Goal: Find contact information: Find contact information

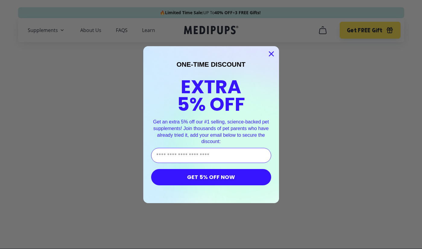
type input "**********"
click at [209, 176] on button "GET 5% OFF NOW" at bounding box center [211, 177] width 120 height 16
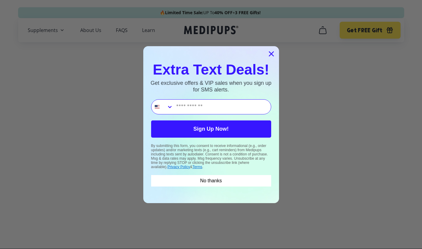
click at [271, 52] on circle "Close dialog" at bounding box center [271, 54] width 10 height 10
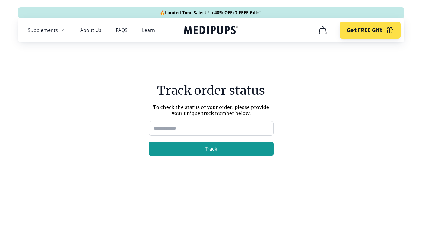
click at [202, 128] on input at bounding box center [211, 128] width 125 height 14
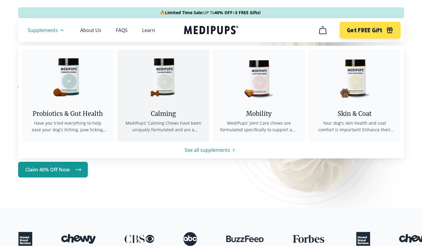
click at [168, 83] on img at bounding box center [163, 77] width 54 height 54
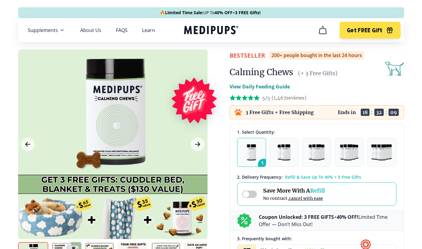
click at [322, 30] on icon "cart" at bounding box center [323, 30] width 10 height 10
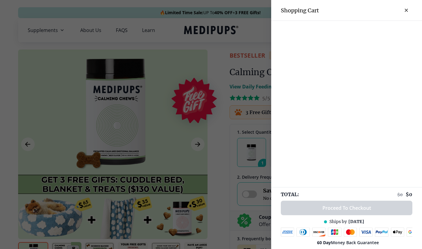
click at [407, 8] on button "close-cart" at bounding box center [407, 10] width 12 height 12
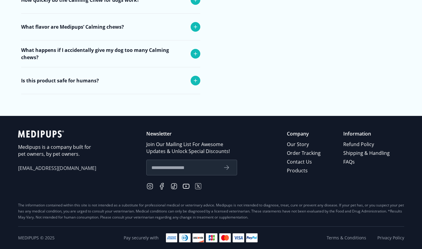
scroll to position [2426, 0]
click at [369, 143] on link "Refund Policy" at bounding box center [366, 144] width 47 height 9
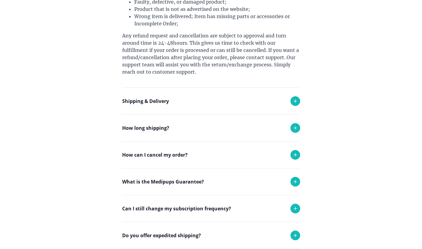
scroll to position [210, 0]
click at [185, 153] on p "How can I cancel my order?" at bounding box center [154, 154] width 65 height 7
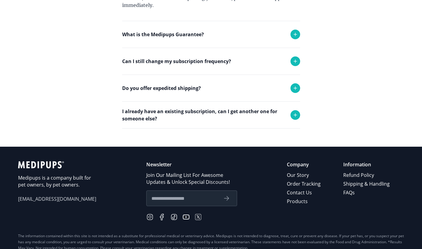
scroll to position [411, 0]
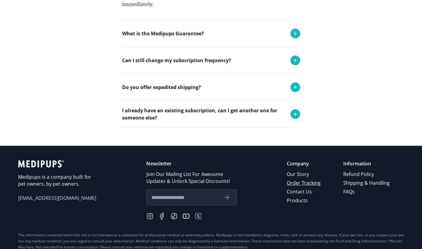
click at [318, 182] on link "Order Tracking" at bounding box center [304, 183] width 35 height 9
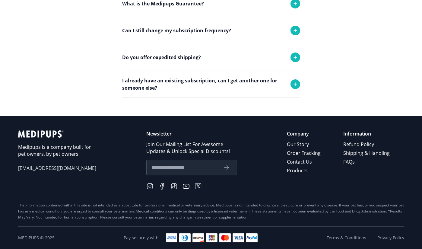
scroll to position [389, 0]
click at [294, 161] on link "Contact Us" at bounding box center [304, 162] width 35 height 9
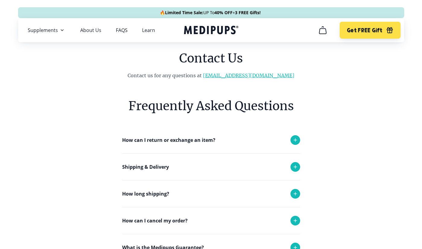
click at [232, 75] on link "[EMAIL_ADDRESS][DOMAIN_NAME]" at bounding box center [248, 75] width 91 height 6
